Goal: Obtain resource: Download file/media

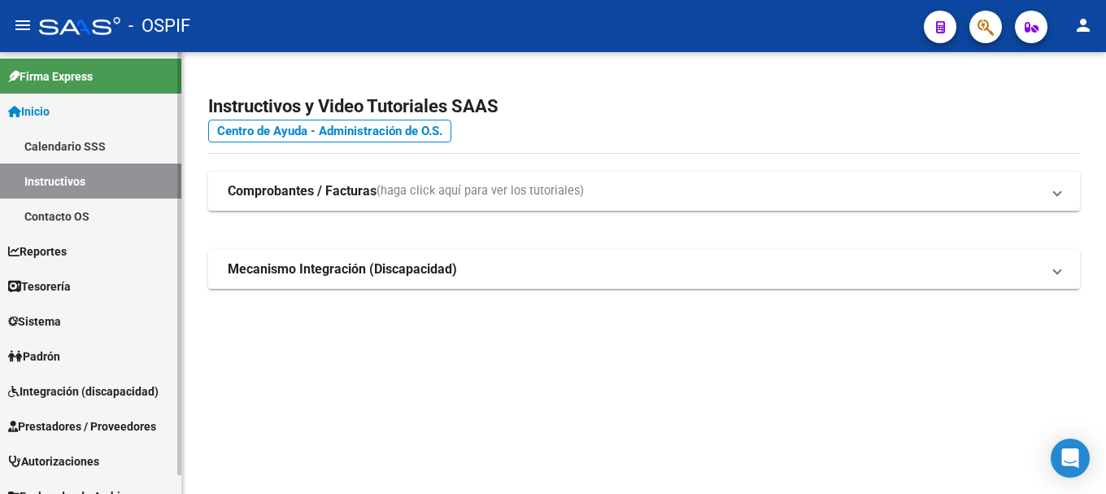
click at [86, 421] on span "Prestadores / Proveedores" at bounding box center [82, 426] width 148 height 18
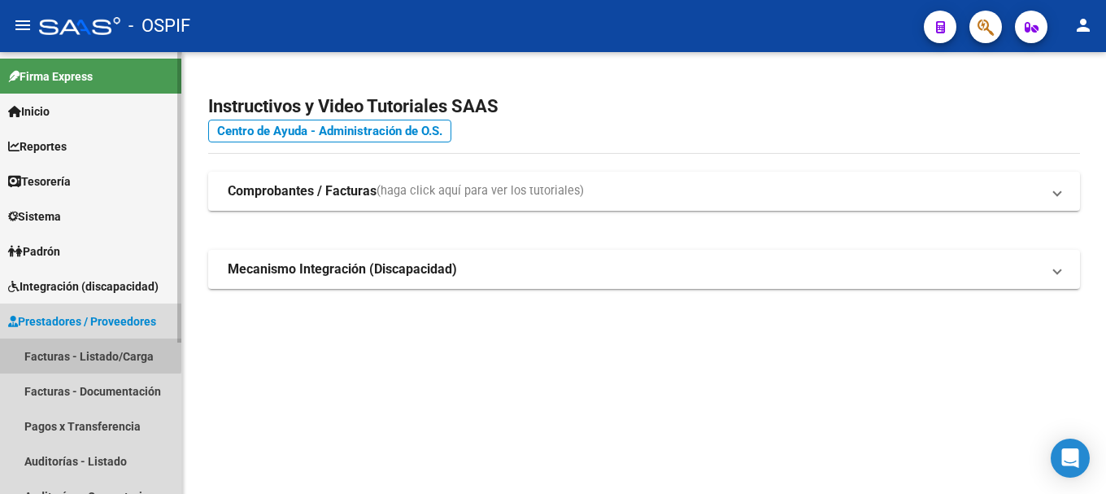
click at [88, 354] on link "Facturas - Listado/Carga" at bounding box center [90, 355] width 181 height 35
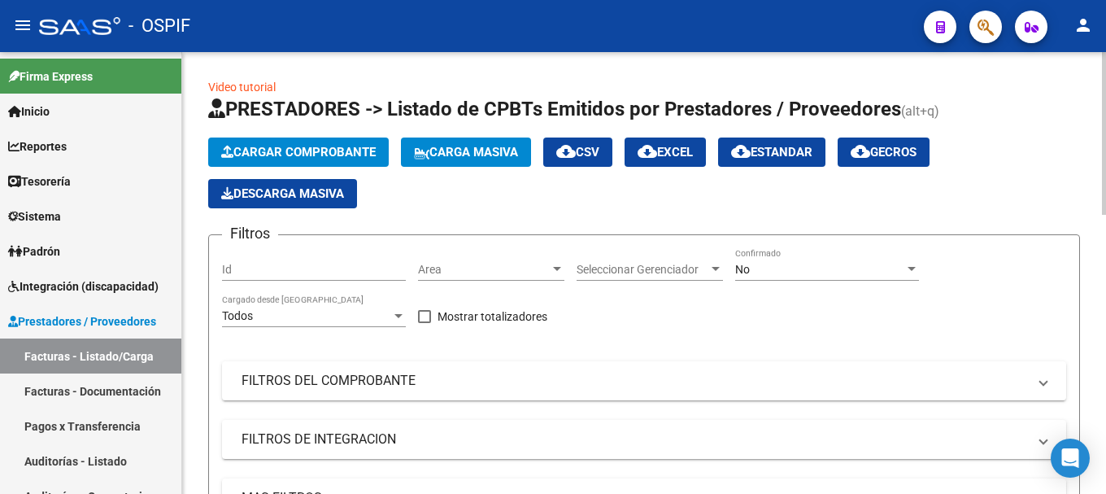
click at [910, 268] on div at bounding box center [911, 269] width 8 height 4
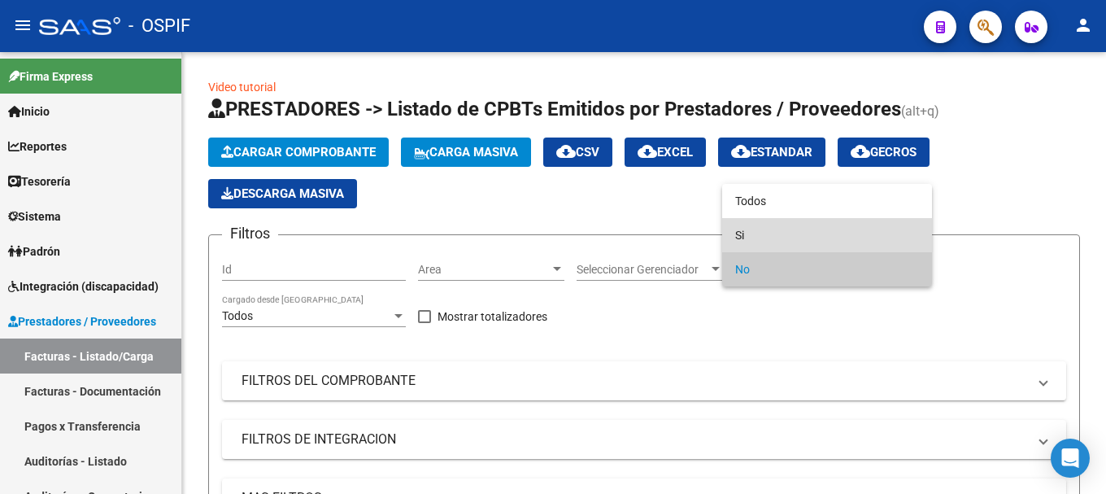
click at [807, 233] on span "Si" at bounding box center [827, 235] width 184 height 34
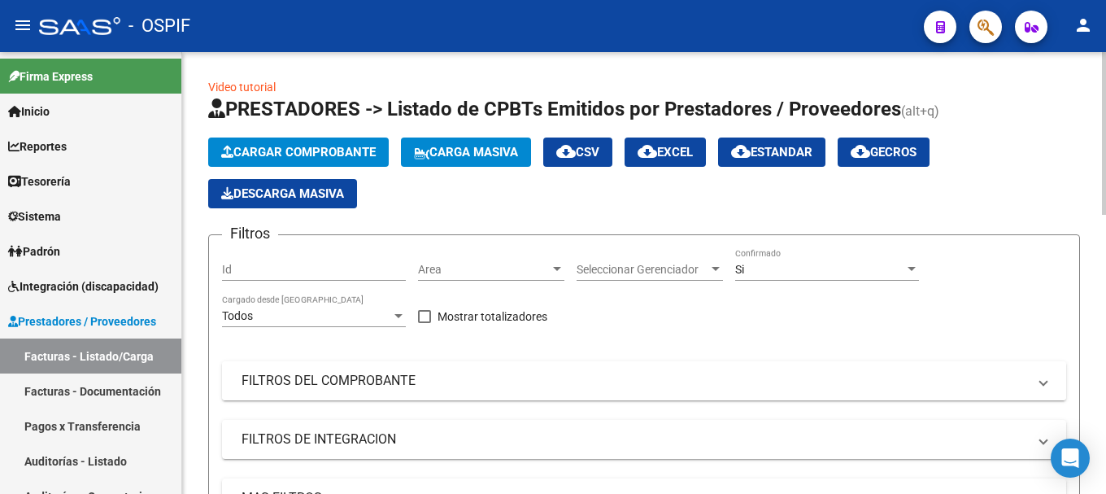
click at [1045, 383] on span at bounding box center [1043, 381] width 7 height 18
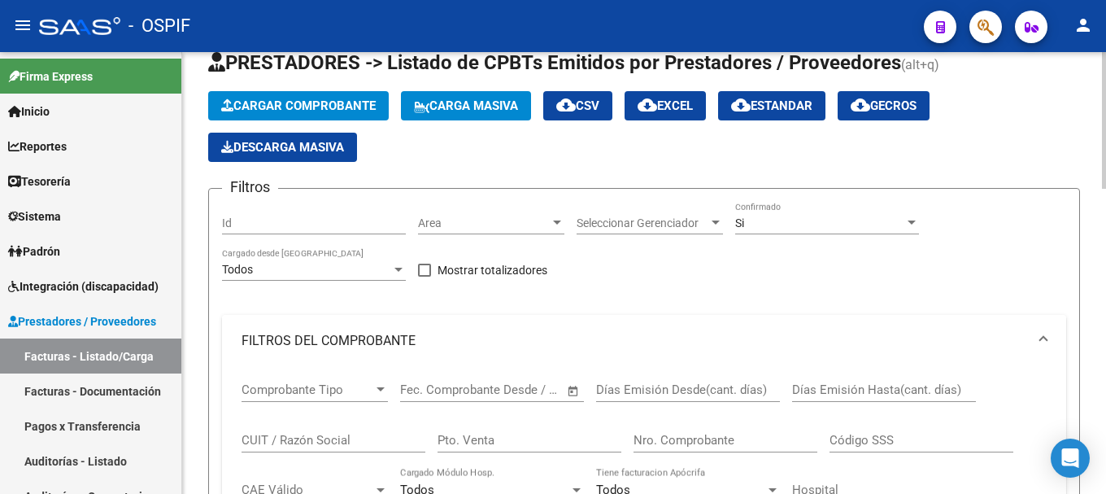
scroll to position [81, 0]
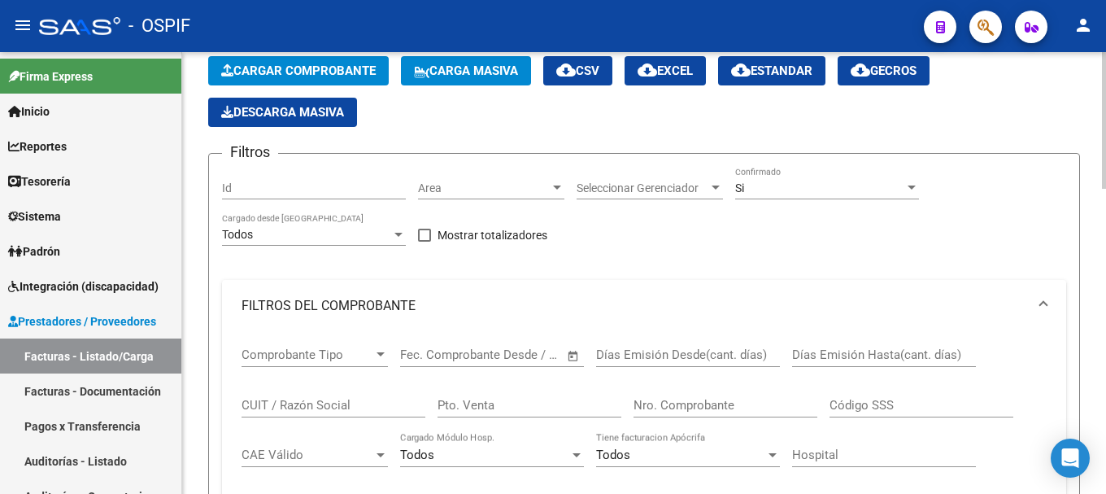
click at [317, 404] on input "CUIT / Razón Social" at bounding box center [333, 405] width 184 height 15
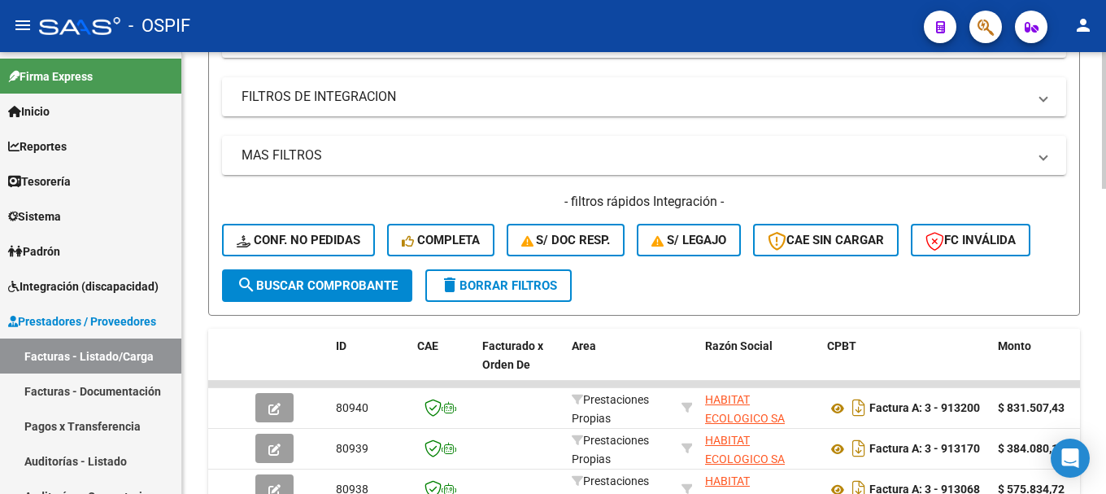
scroll to position [3, 0]
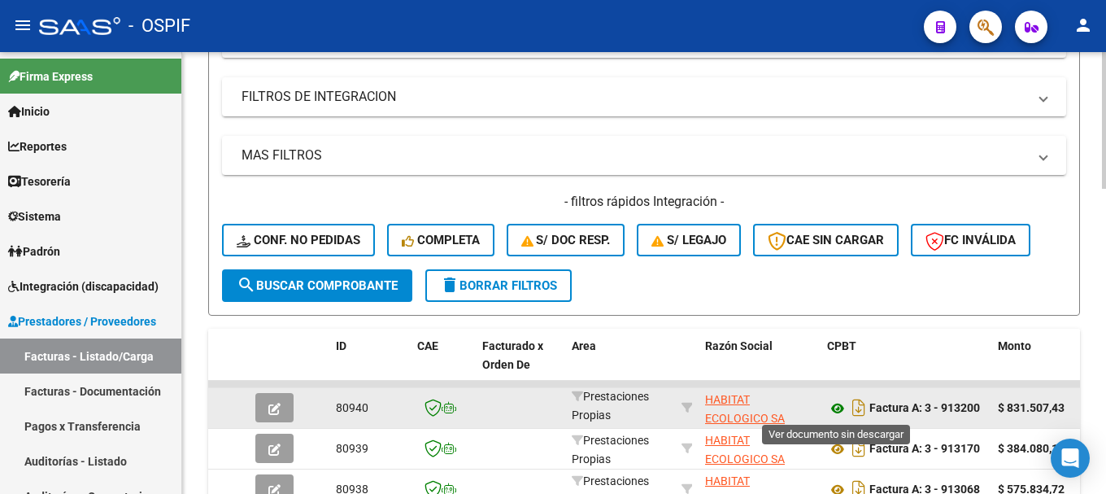
click at [837, 409] on icon at bounding box center [837, 408] width 21 height 20
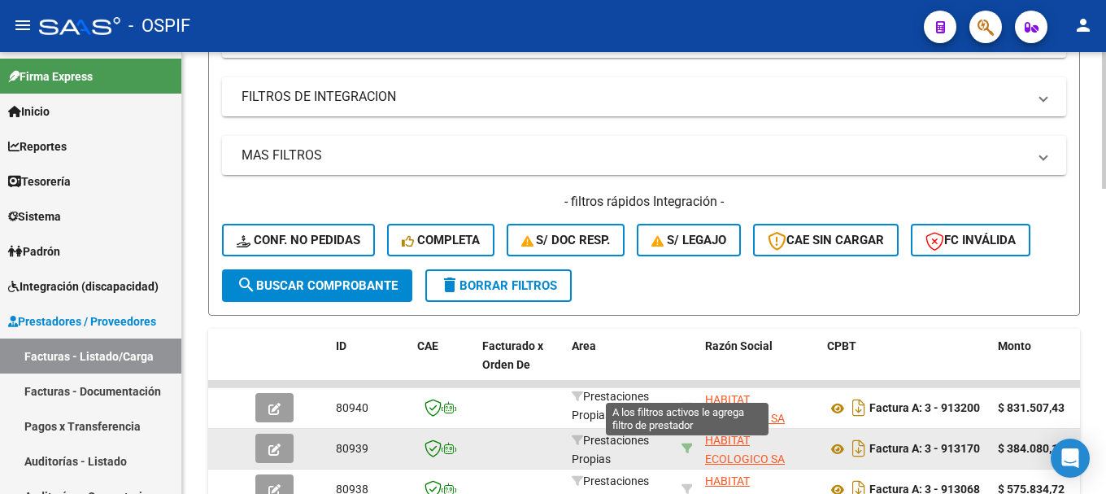
click at [687, 446] on icon at bounding box center [686, 447] width 11 height 11
type input "30663625485"
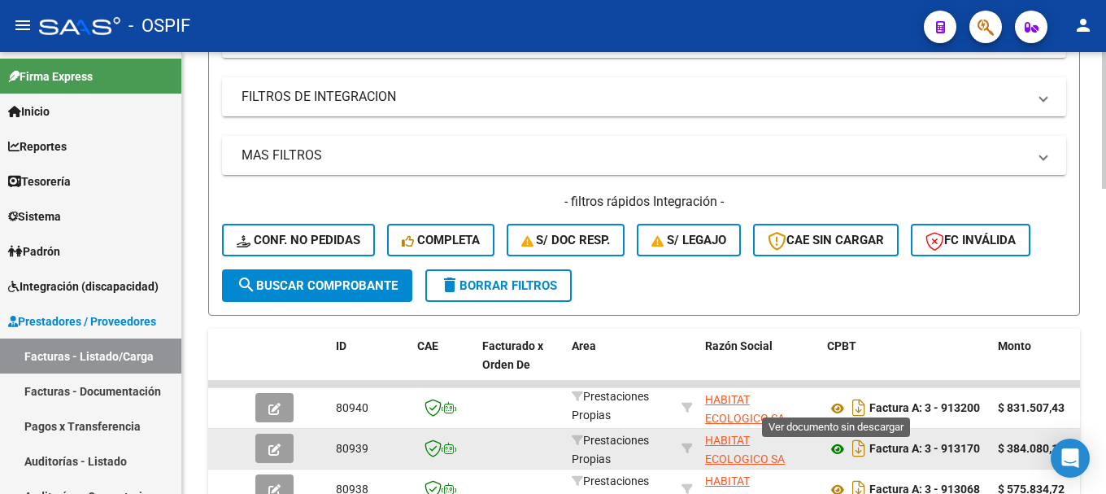
click at [839, 450] on icon at bounding box center [837, 449] width 21 height 20
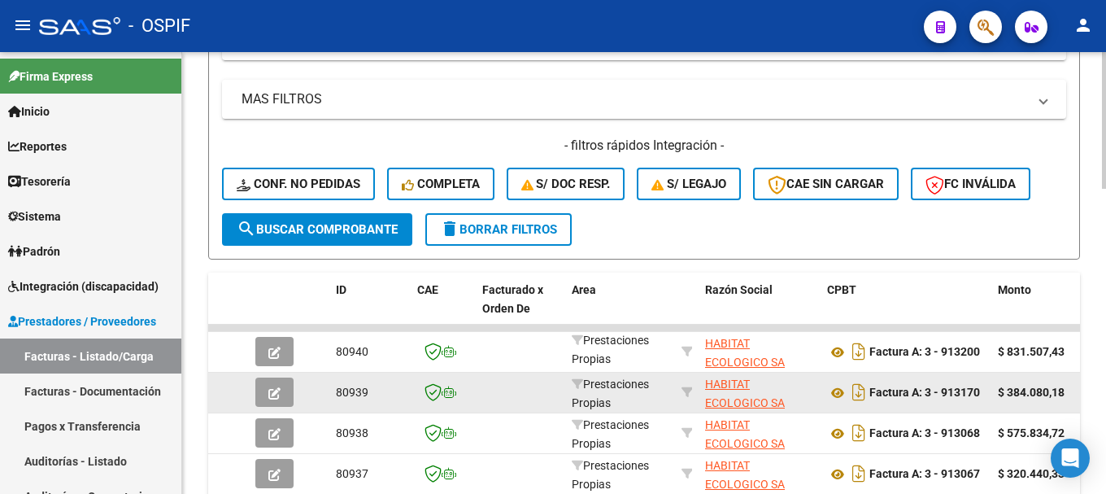
scroll to position [650, 0]
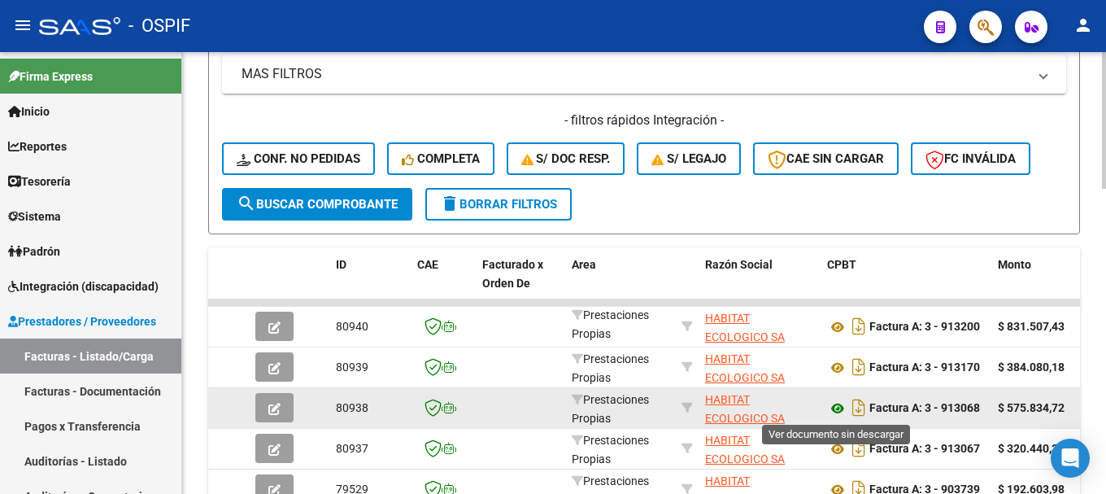
click at [835, 408] on icon at bounding box center [837, 408] width 21 height 20
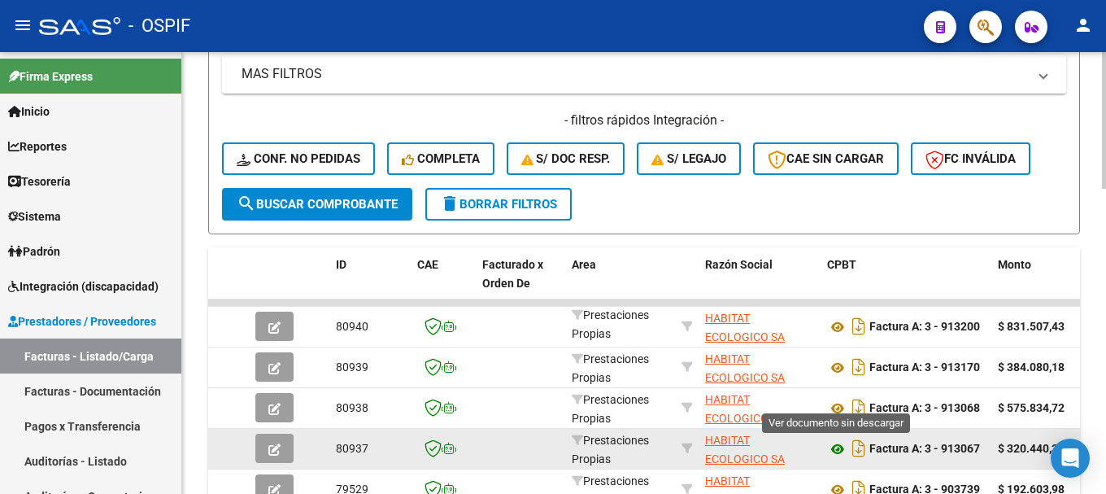
click at [836, 450] on icon at bounding box center [837, 449] width 21 height 20
click at [837, 453] on icon at bounding box center [837, 449] width 21 height 20
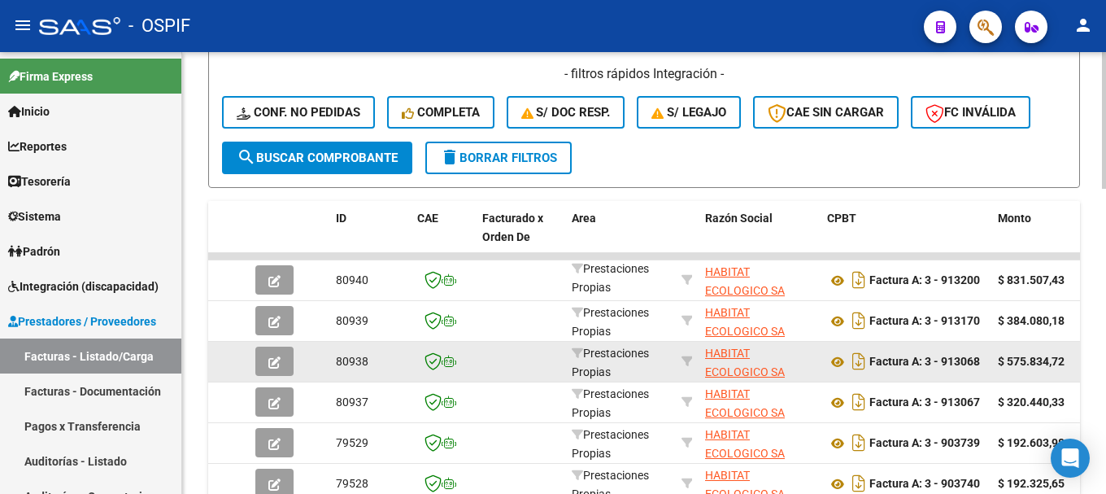
scroll to position [732, 0]
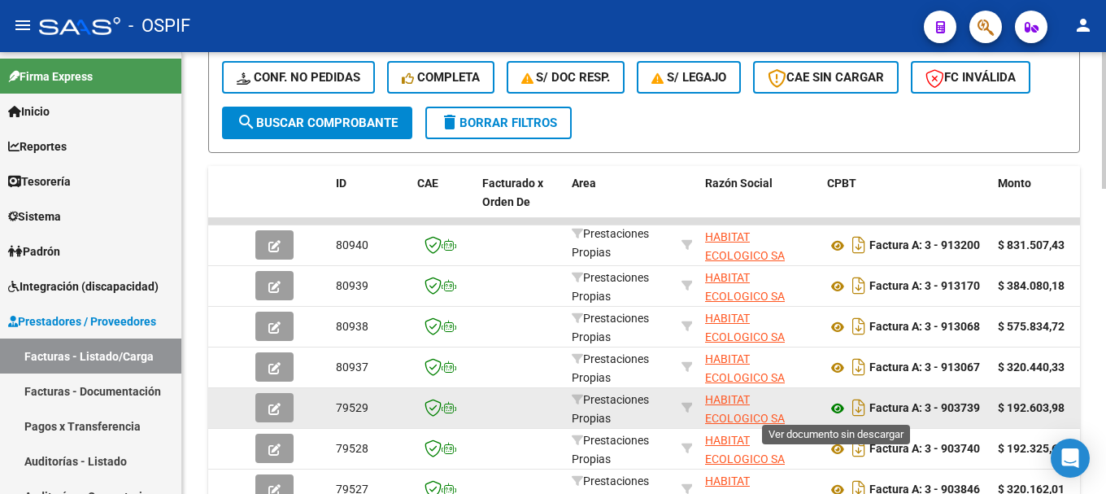
click at [834, 408] on icon at bounding box center [837, 408] width 21 height 20
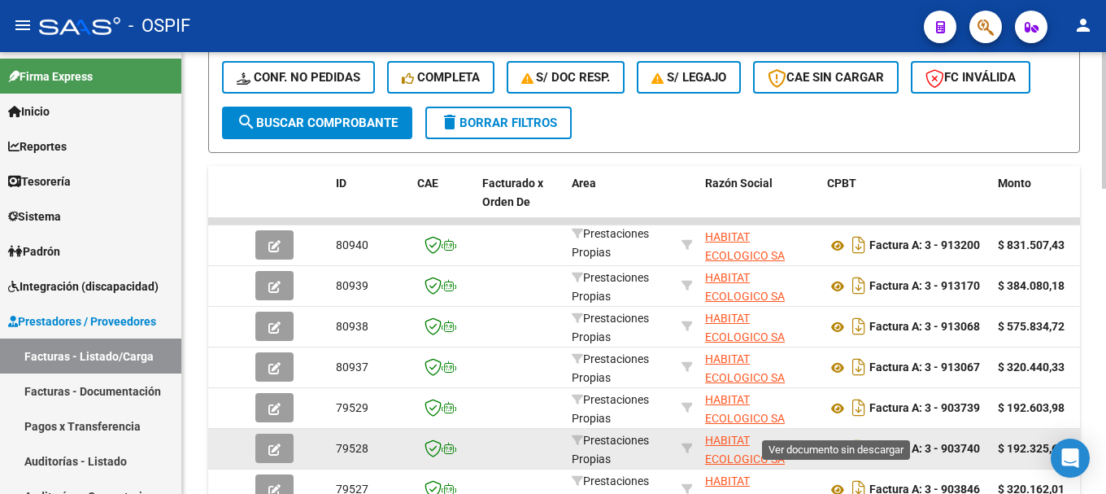
scroll to position [813, 0]
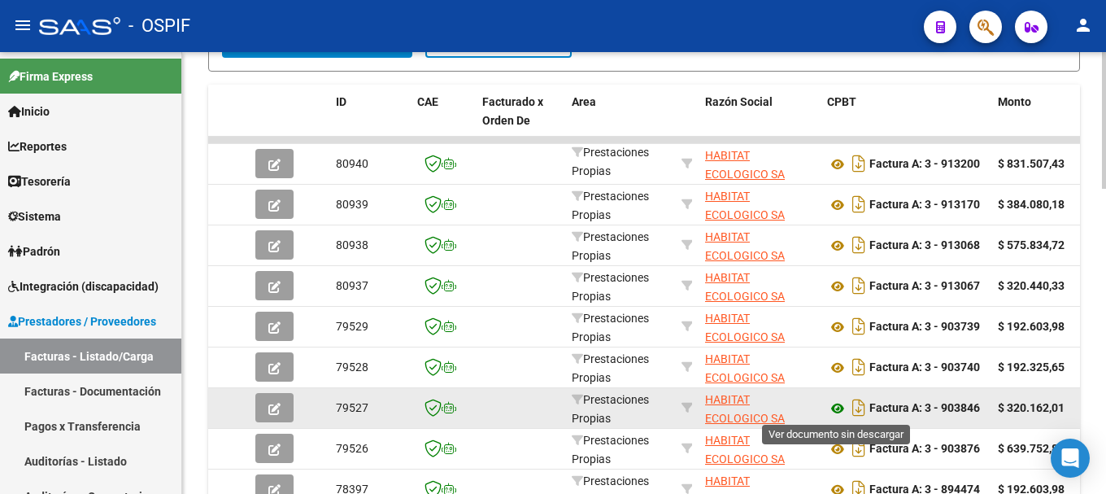
click at [837, 409] on icon at bounding box center [837, 408] width 21 height 20
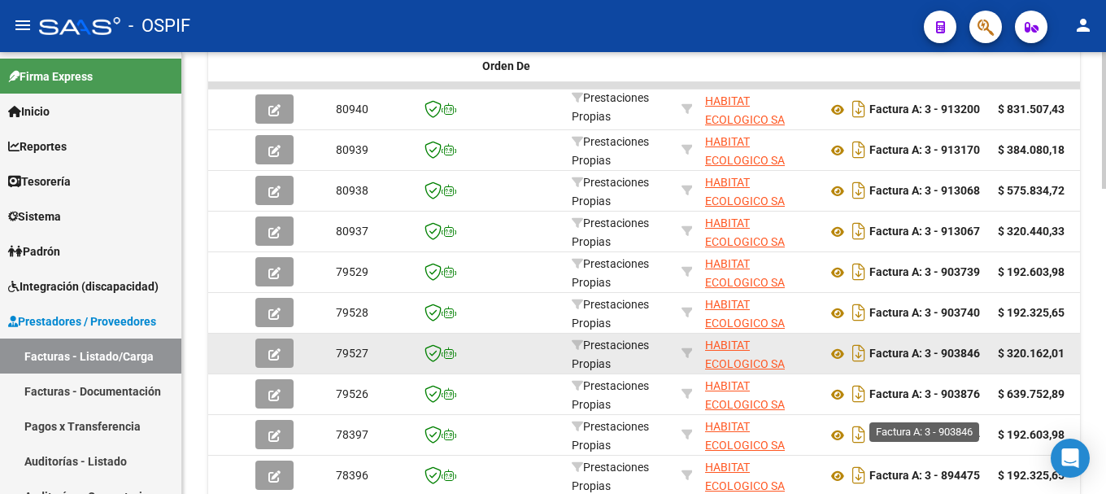
scroll to position [894, 0]
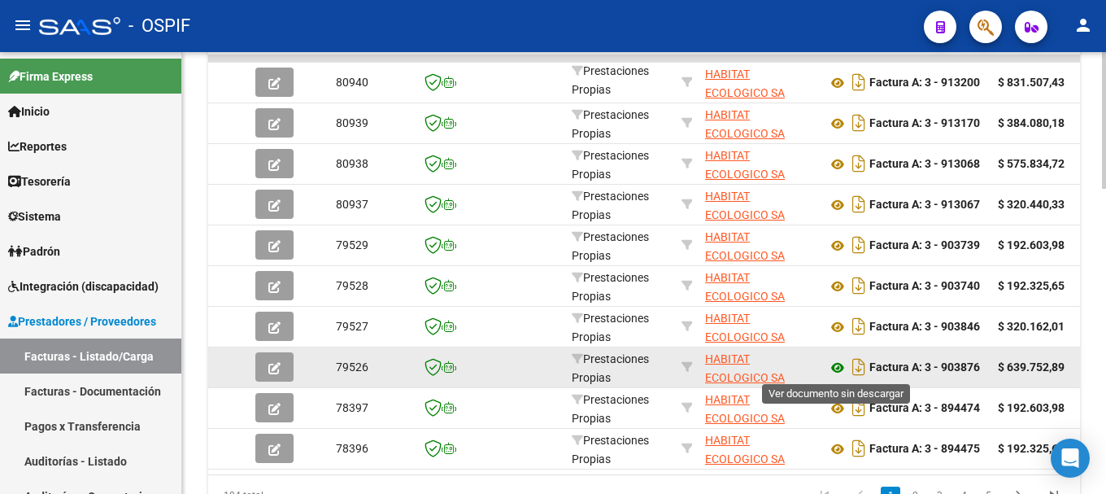
click at [833, 368] on icon at bounding box center [837, 368] width 21 height 20
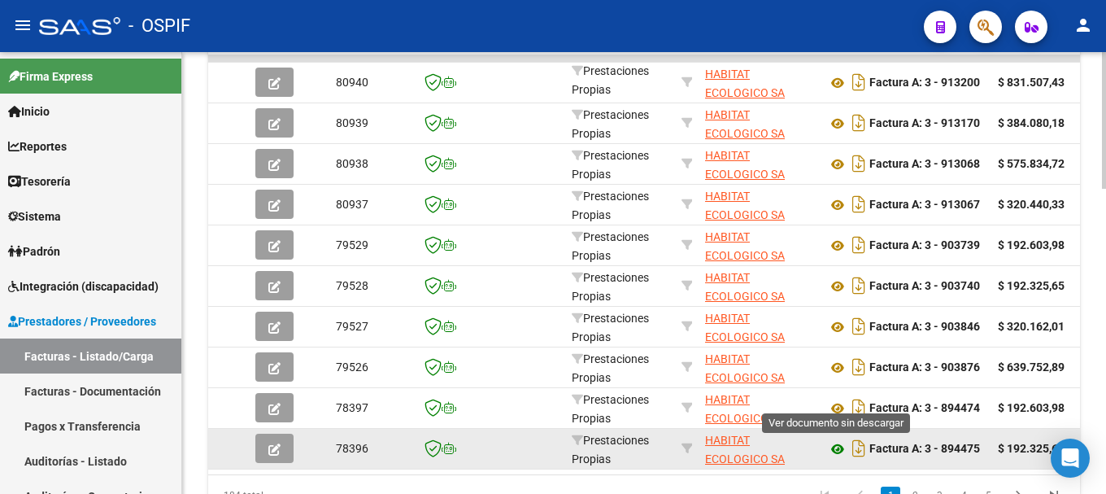
click at [839, 451] on icon at bounding box center [837, 449] width 21 height 20
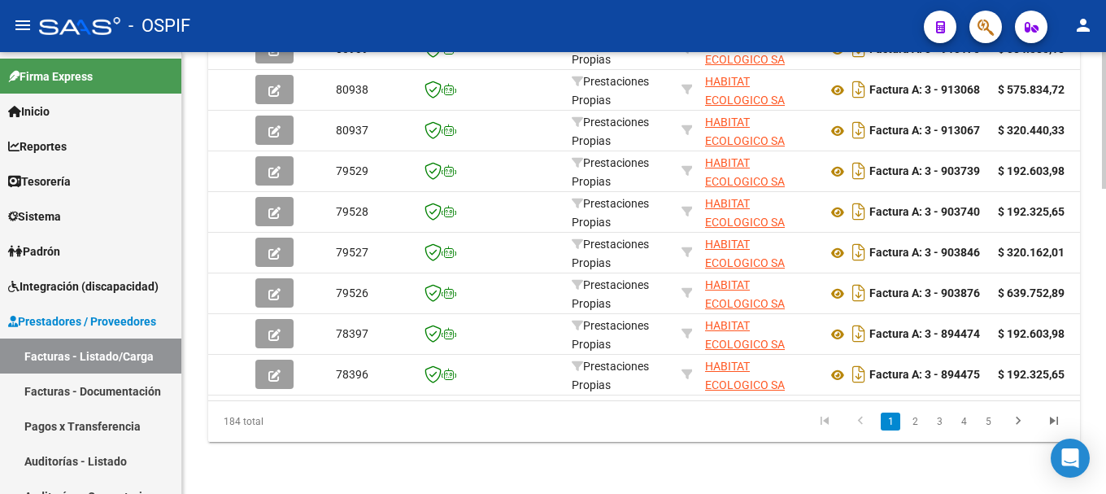
scroll to position [981, 0]
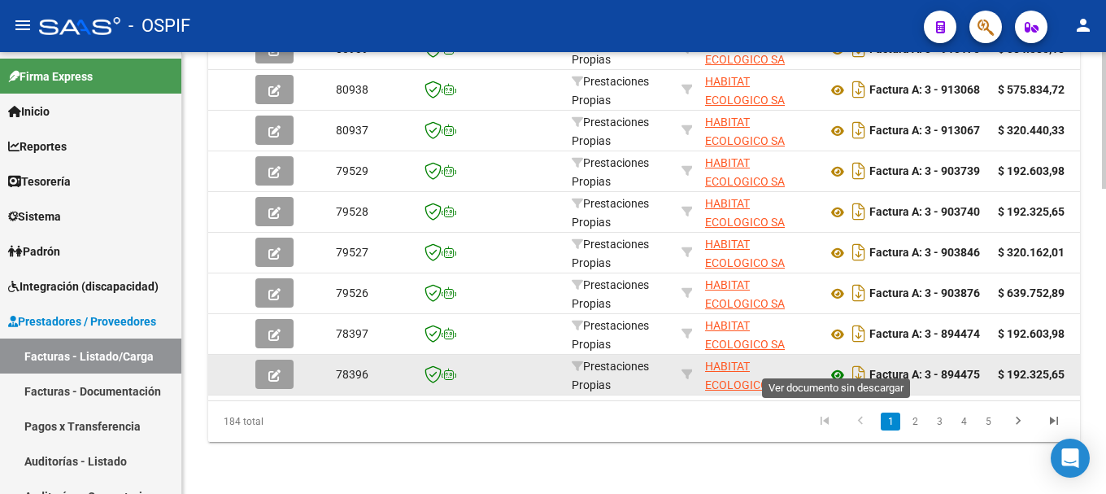
click at [836, 365] on icon at bounding box center [837, 375] width 21 height 20
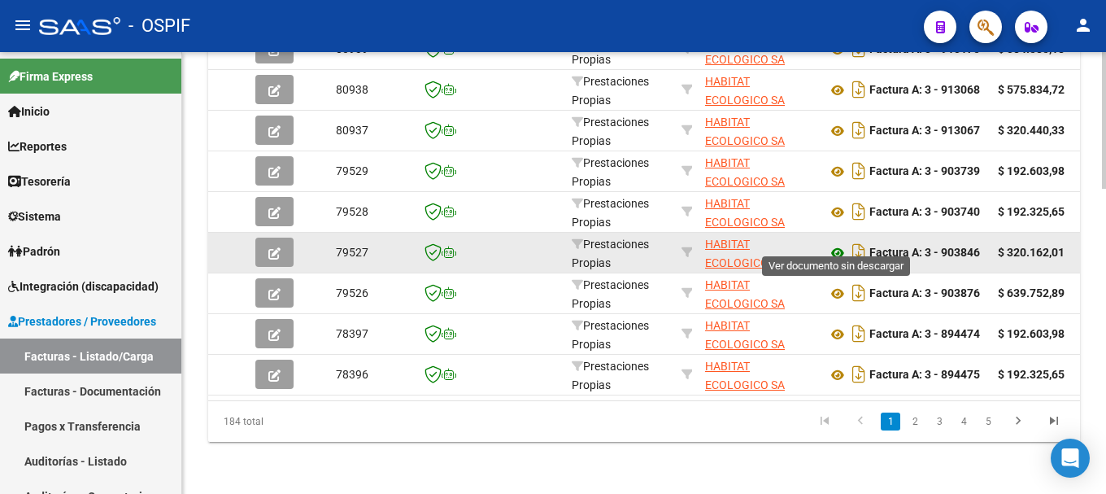
click at [839, 243] on icon at bounding box center [837, 253] width 21 height 20
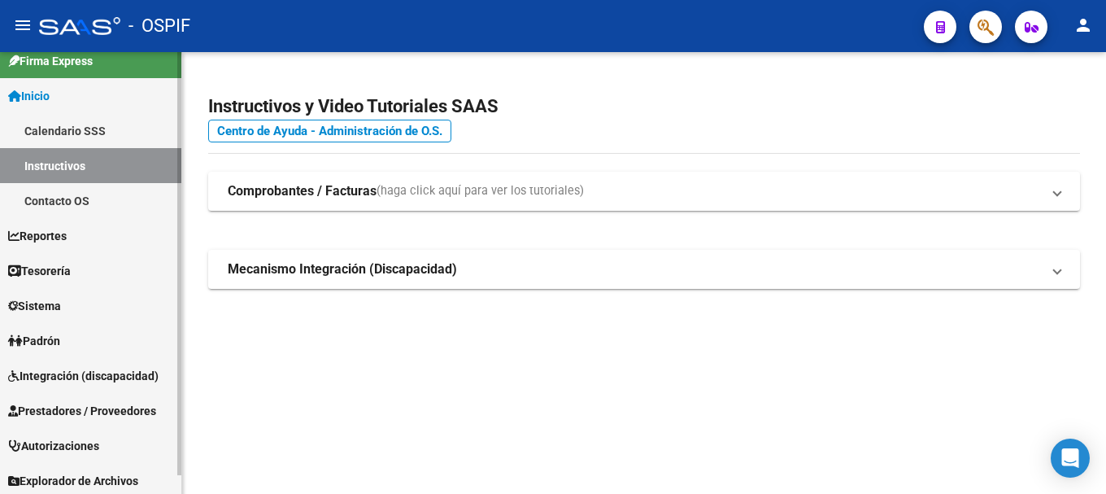
scroll to position [20, 0]
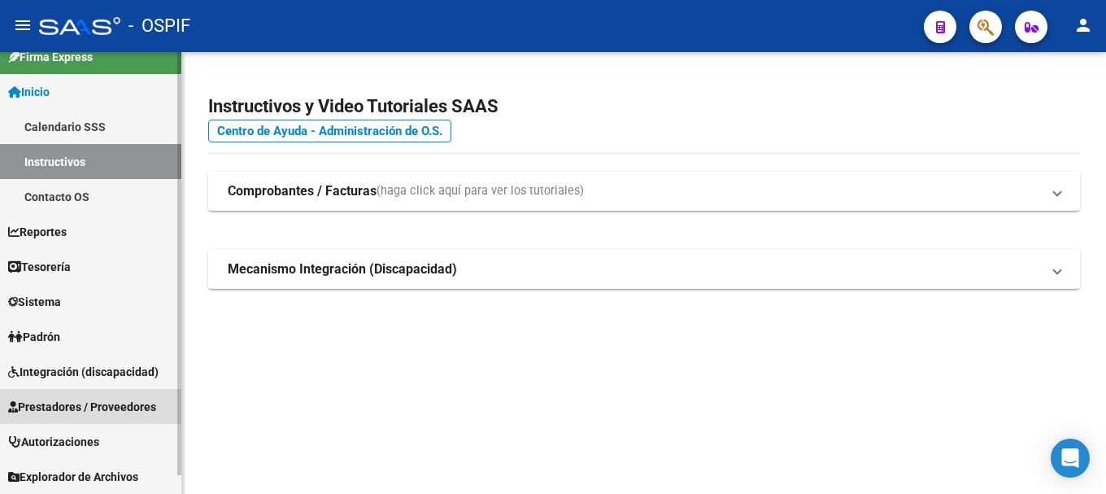
click at [68, 406] on span "Prestadores / Proveedores" at bounding box center [82, 407] width 148 height 18
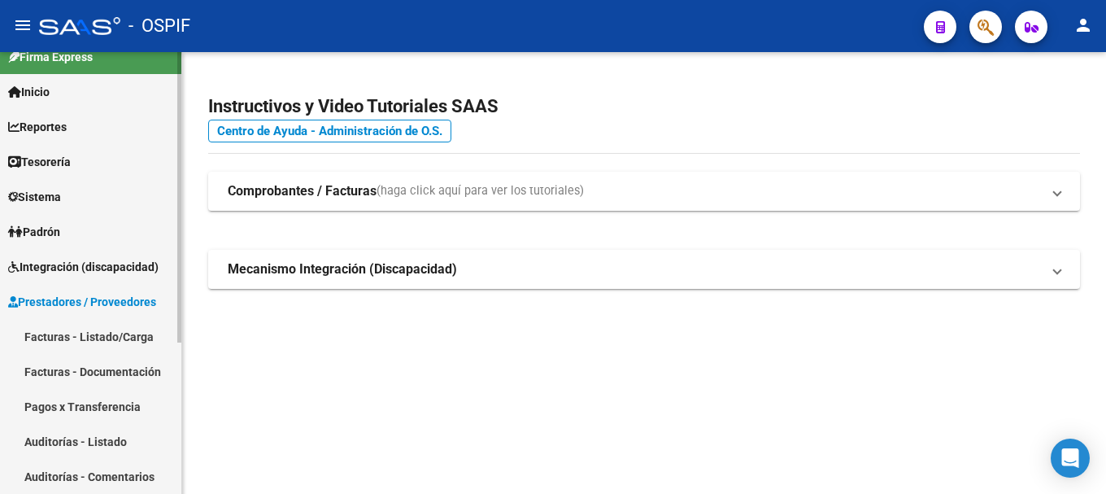
click at [69, 335] on link "Facturas - Listado/Carga" at bounding box center [90, 336] width 181 height 35
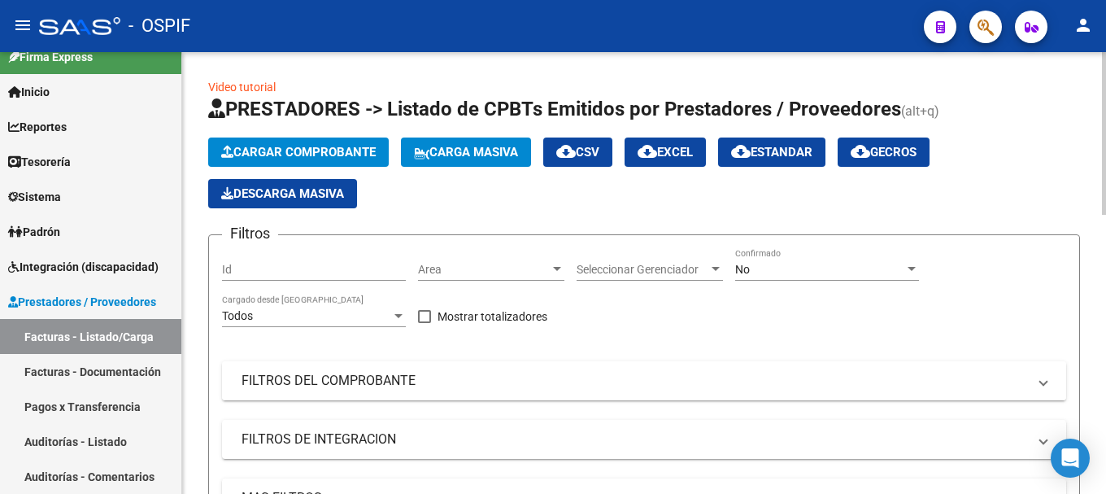
click at [1038, 382] on span "FILTROS DEL COMPROBANTE" at bounding box center [640, 381] width 798 height 18
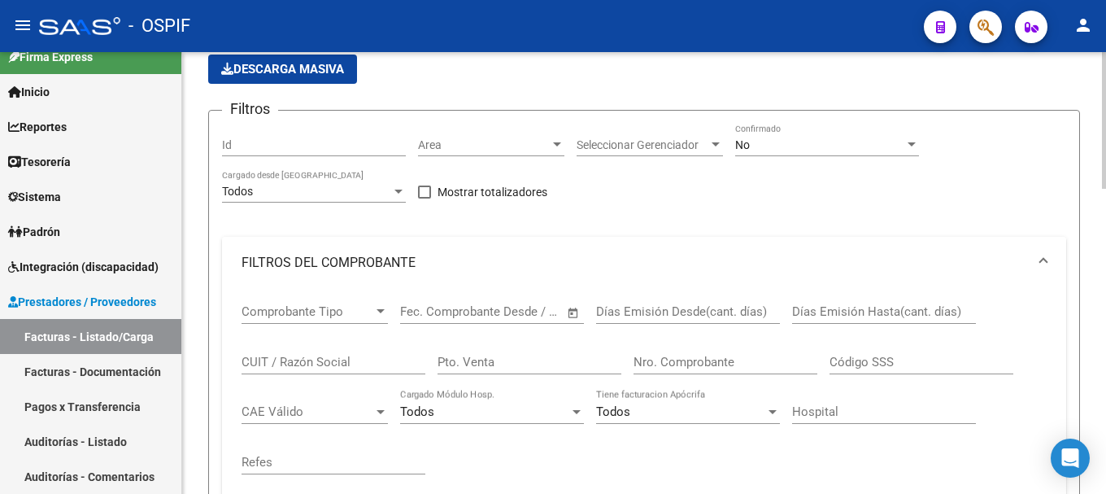
scroll to position [163, 0]
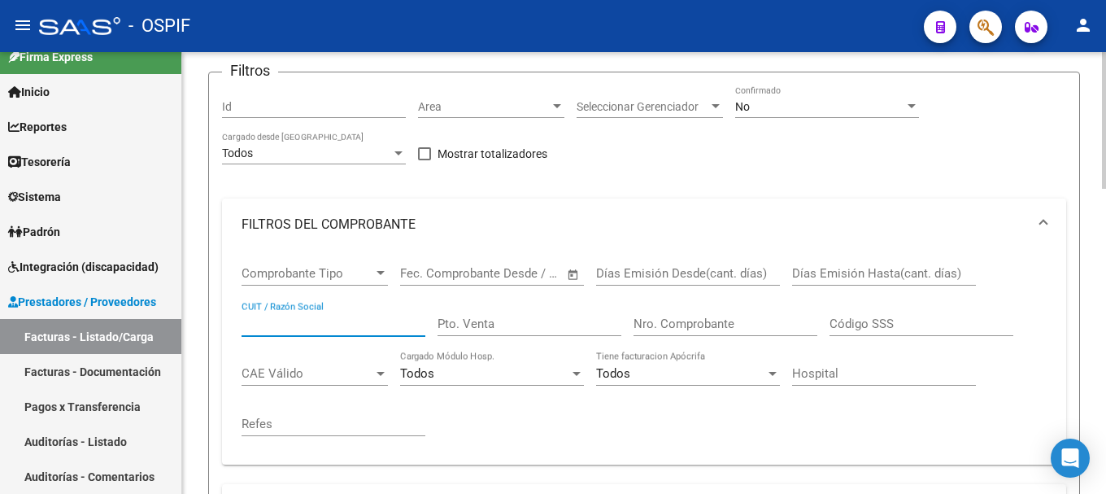
click at [347, 323] on input "CUIT / Razón Social" at bounding box center [333, 323] width 184 height 15
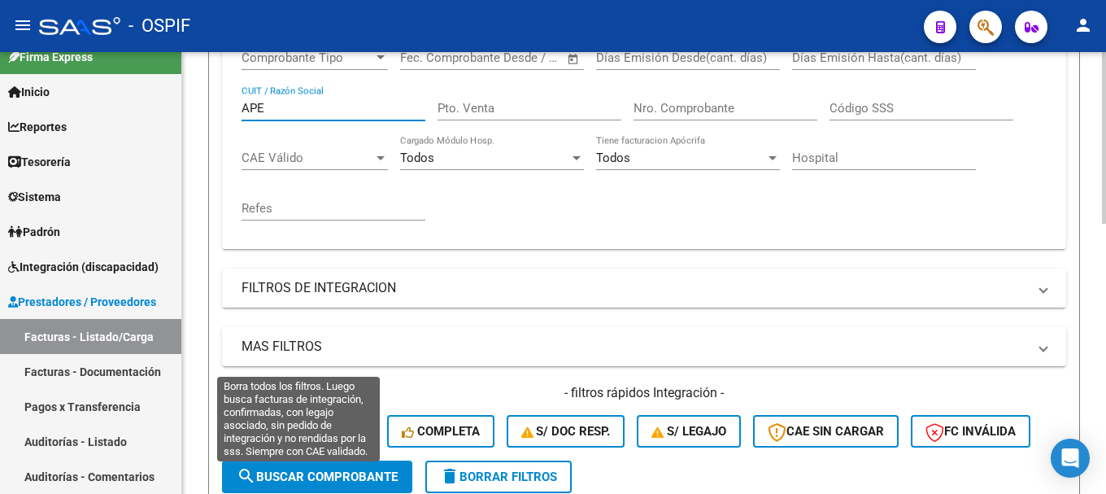
scroll to position [407, 0]
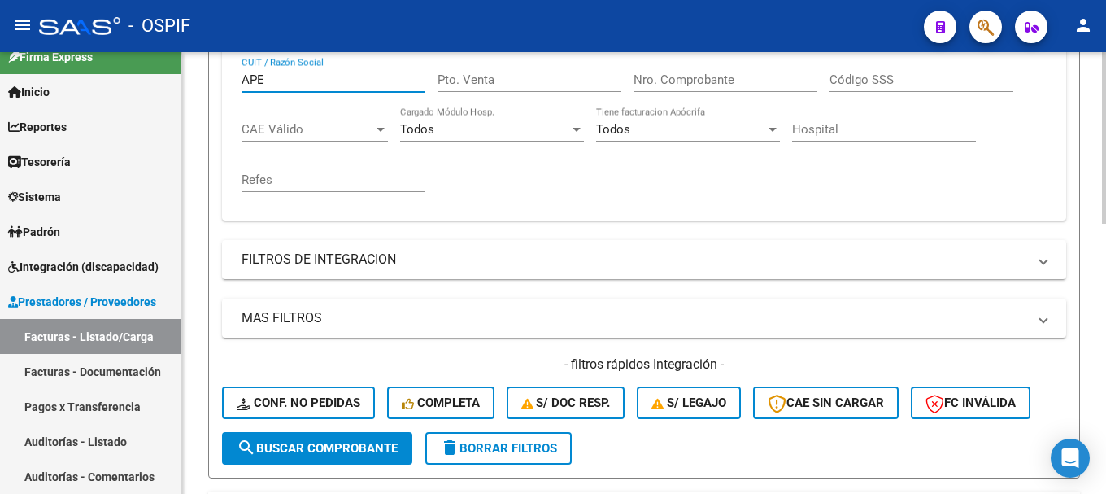
click at [325, 447] on span "search Buscar Comprobante" at bounding box center [317, 448] width 161 height 15
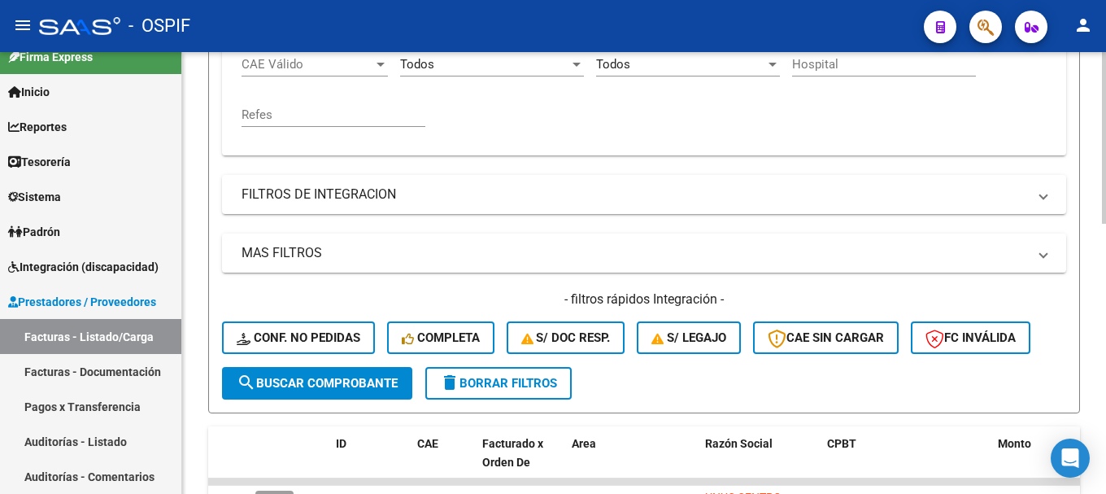
scroll to position [372, 0]
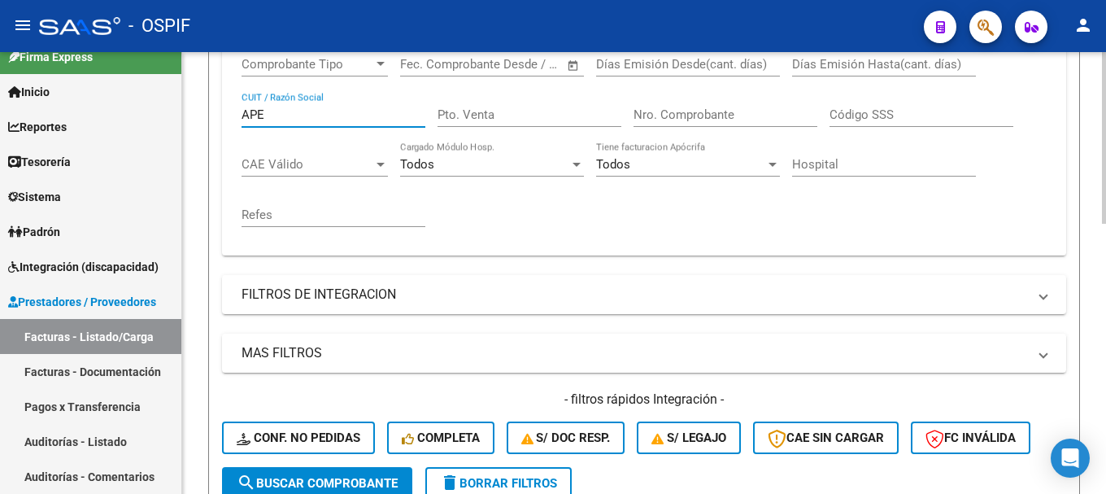
click at [299, 117] on input "APE" at bounding box center [333, 114] width 184 height 15
type input "A"
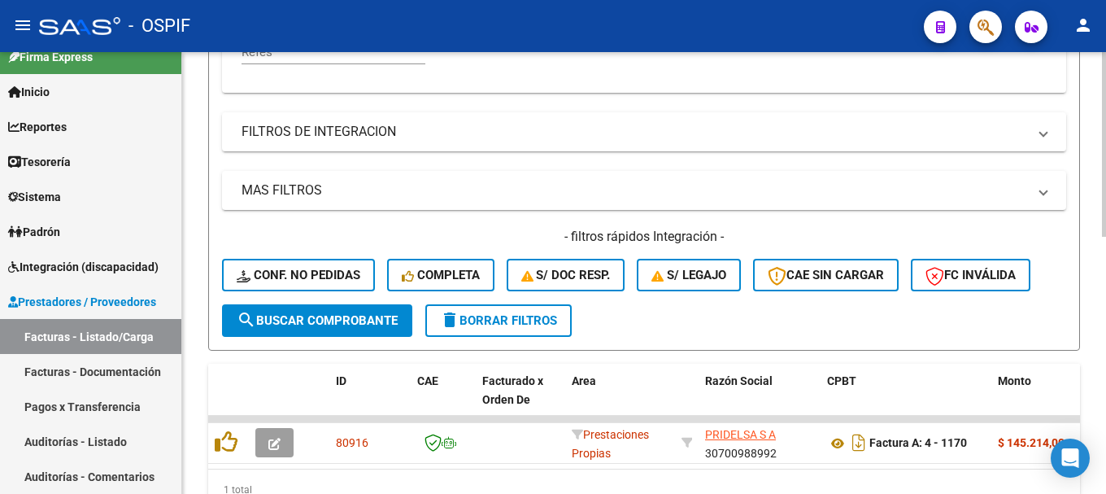
scroll to position [616, 0]
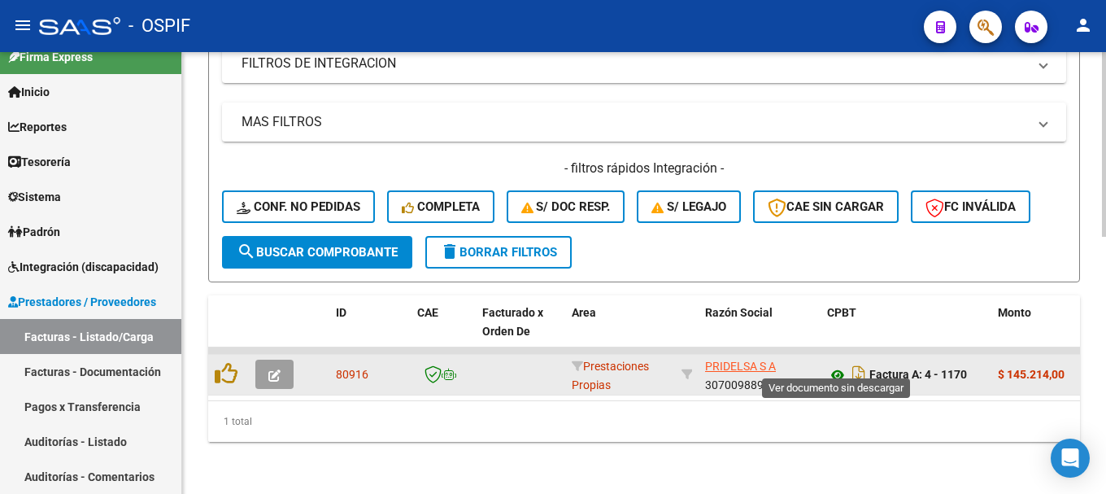
type input "PRIDELSA"
click at [836, 365] on icon at bounding box center [837, 375] width 21 height 20
click at [272, 369] on icon "button" at bounding box center [274, 375] width 12 height 12
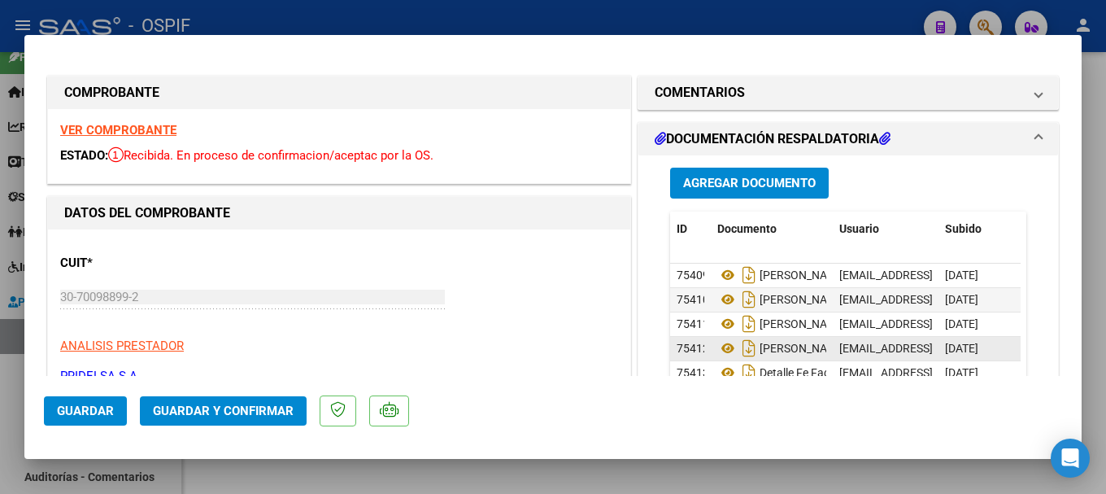
scroll to position [81, 0]
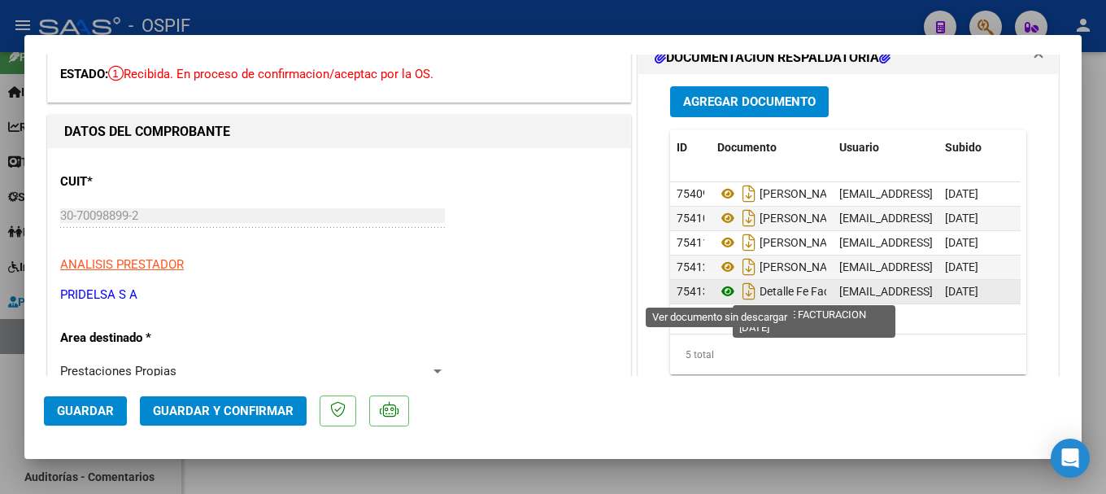
click at [721, 291] on icon at bounding box center [727, 291] width 21 height 20
